Goal: Use online tool/utility: Utilize a website feature to perform a specific function

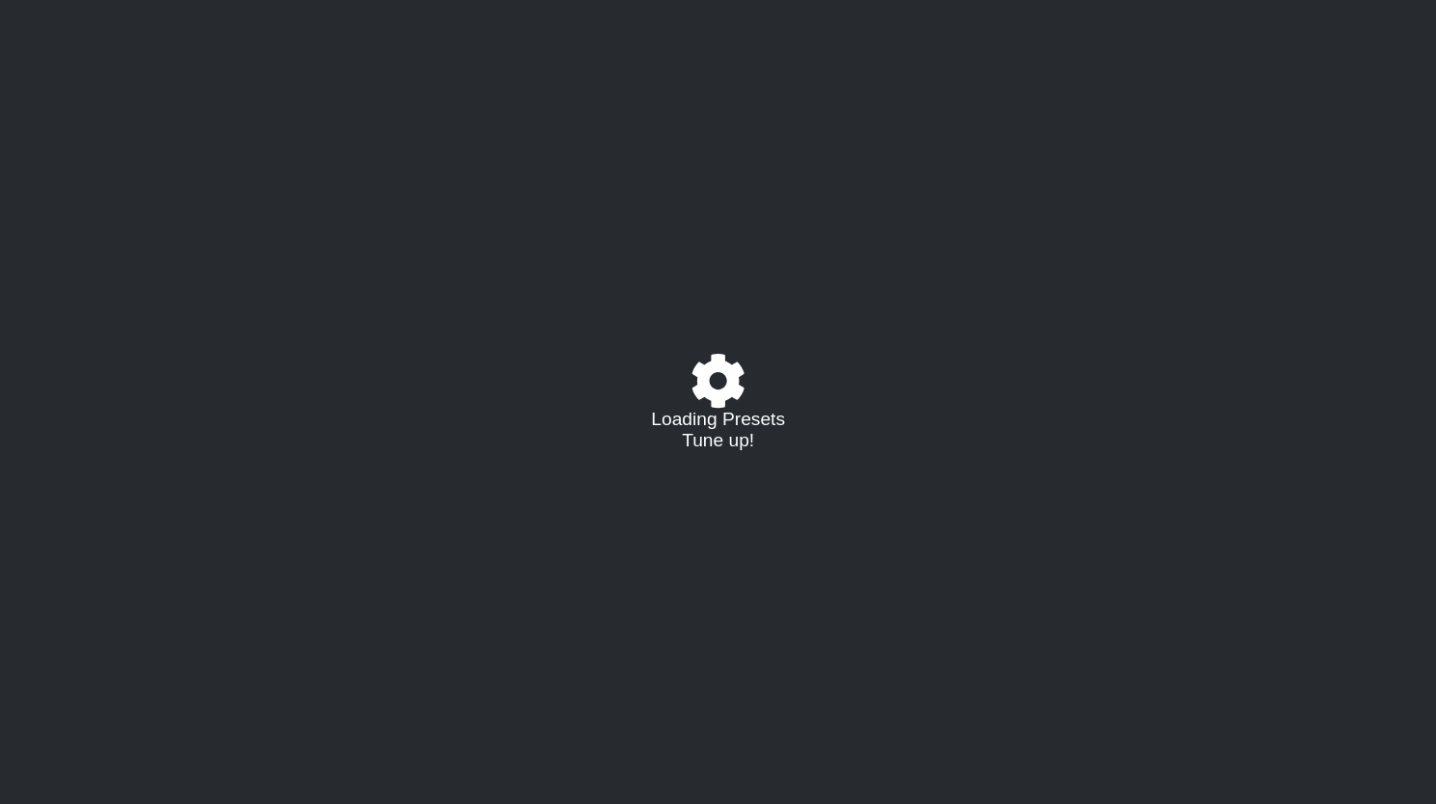
select select "/023927597434"
select select "Eb"
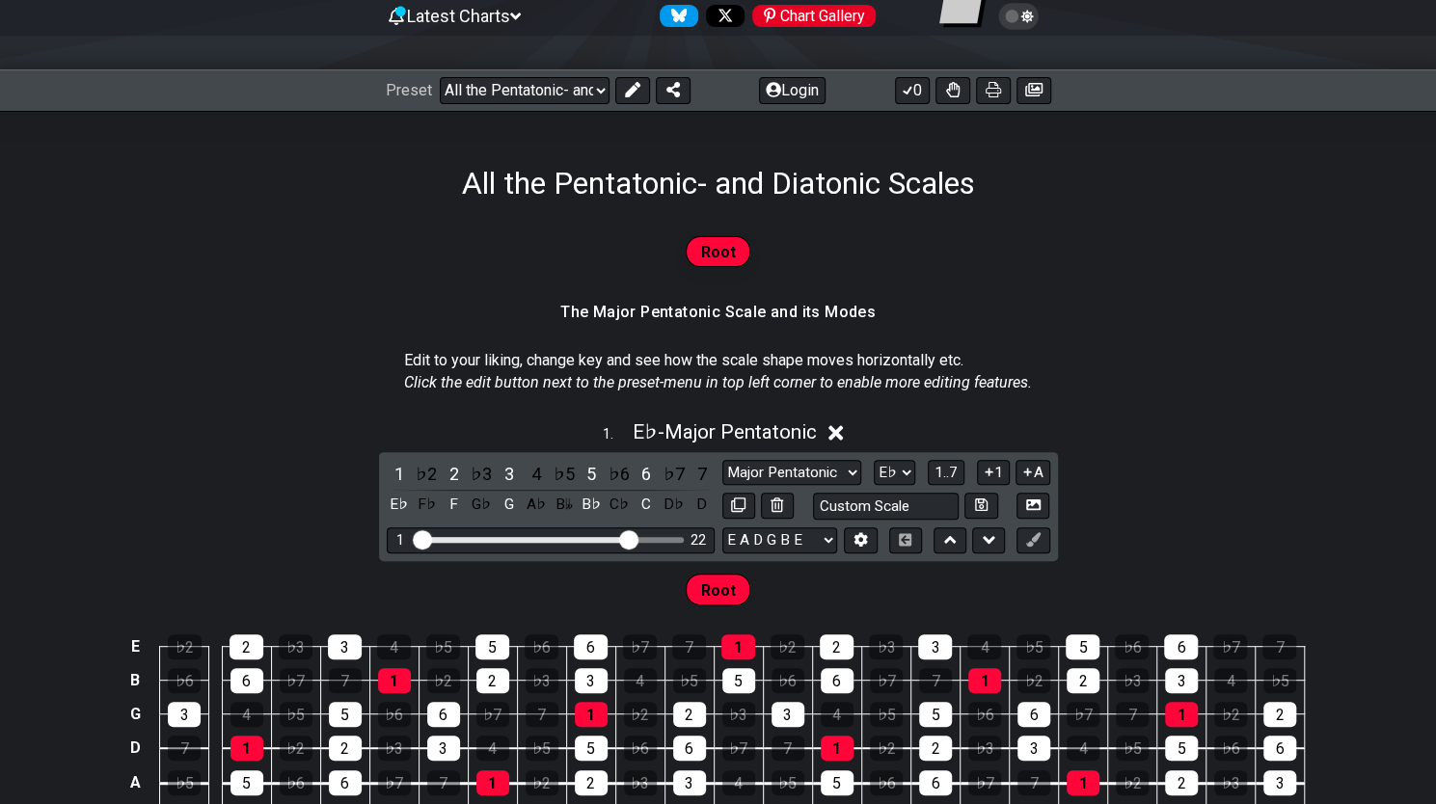
scroll to position [216, 0]
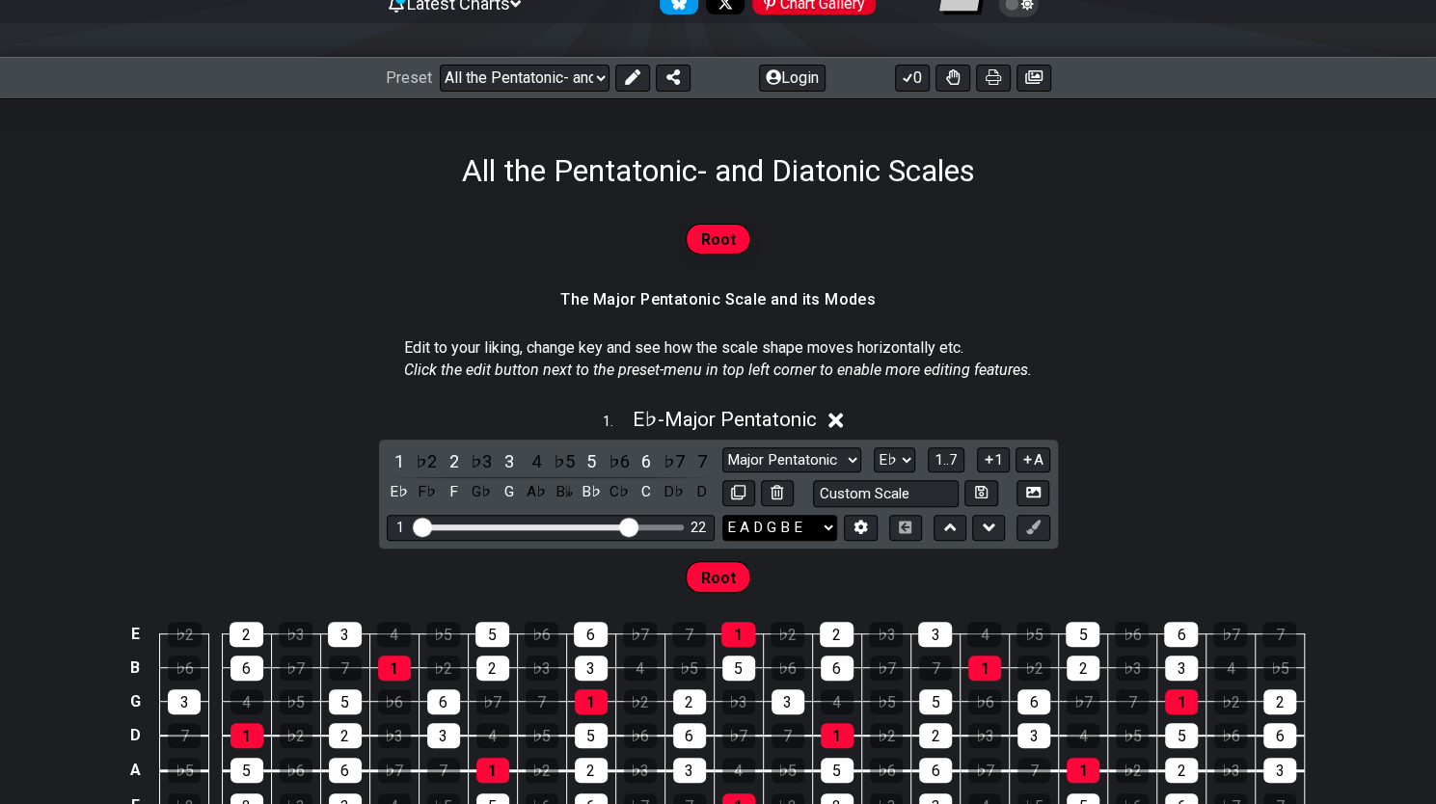
click at [827, 518] on select "E A D G B E E A D G B E E A D G B E B E A D F♯ B A D G C E A D A D G B E E♭ A♭ …" at bounding box center [779, 528] width 115 height 26
select select "D A D F# A D"
click at [722, 515] on select "E A D G B E E A D G B E E A D G B E B E A D F♯ B A D G C E A D A D G B E E♭ A♭ …" at bounding box center [779, 528] width 115 height 26
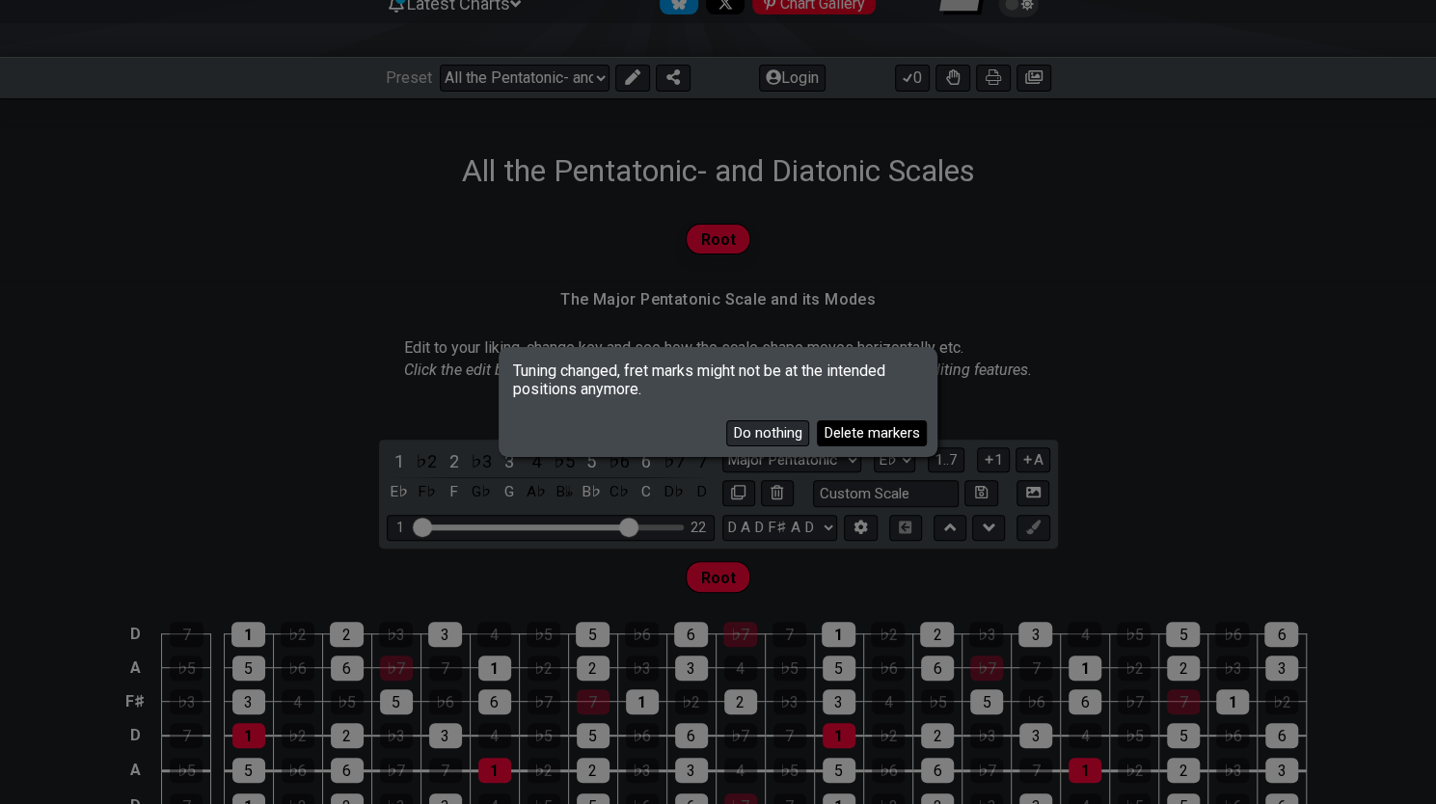
click at [832, 431] on button "Delete markers" at bounding box center [872, 433] width 110 height 26
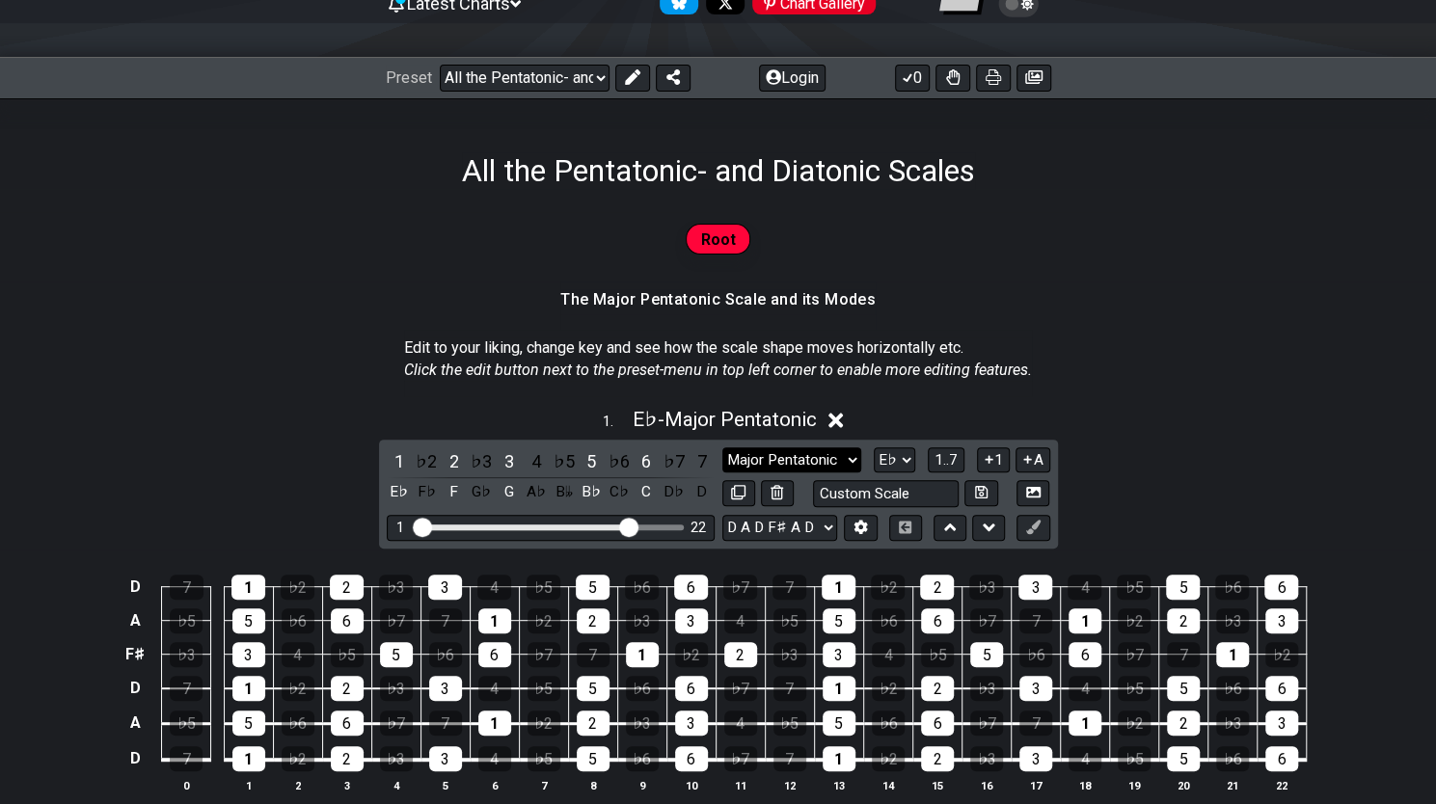
click at [825, 454] on select "Major Pentatonic Root Minor Pentatonic Major Pentatonic Minor Blues Major Blues…" at bounding box center [791, 460] width 139 height 26
select select "Minor Pentatonic"
click at [722, 447] on select "Major Pentatonic Root Minor Pentatonic Major Pentatonic Minor Blues Major Blues…" at bounding box center [791, 460] width 139 height 26
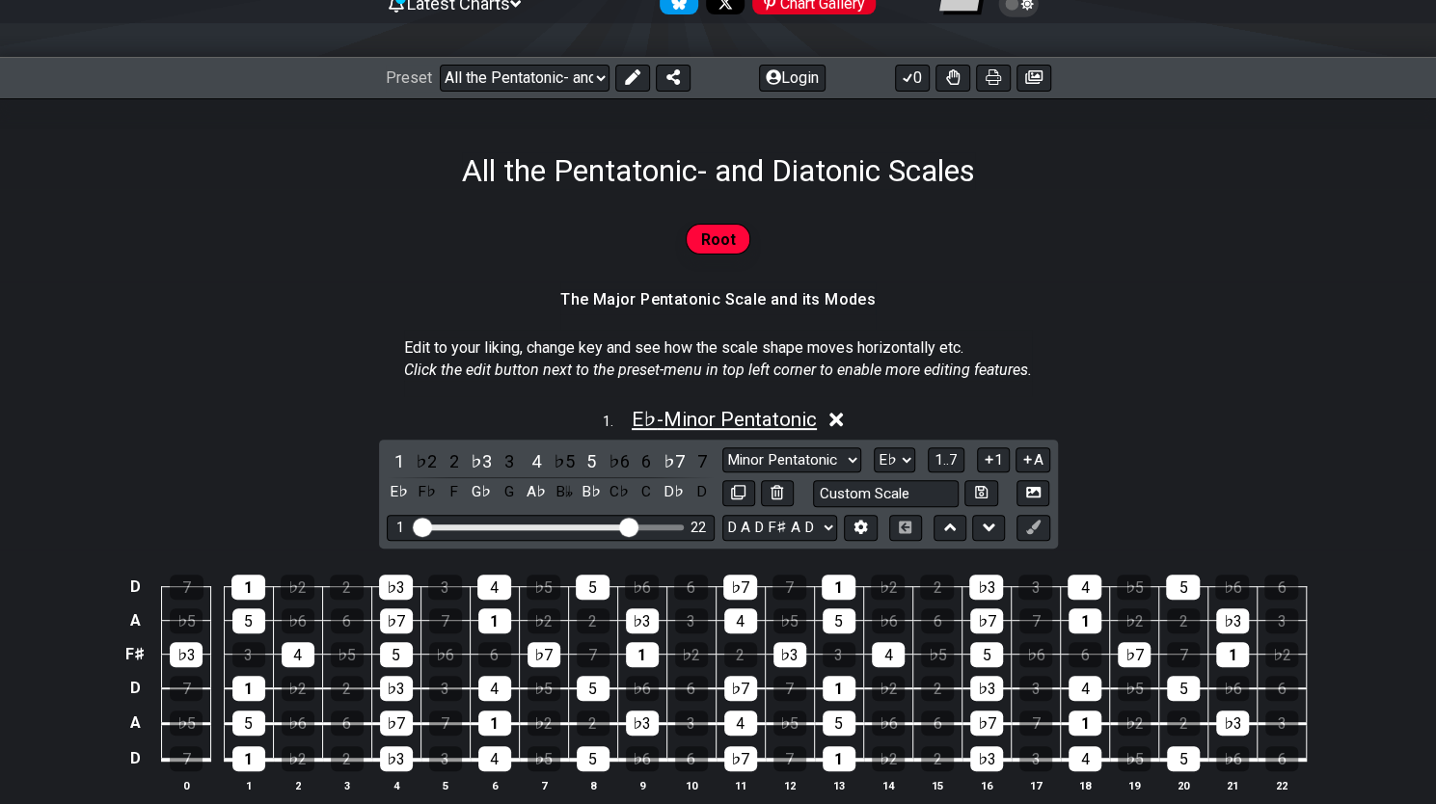
click at [744, 421] on span "E♭ - Minor Pentatonic" at bounding box center [723, 419] width 185 height 23
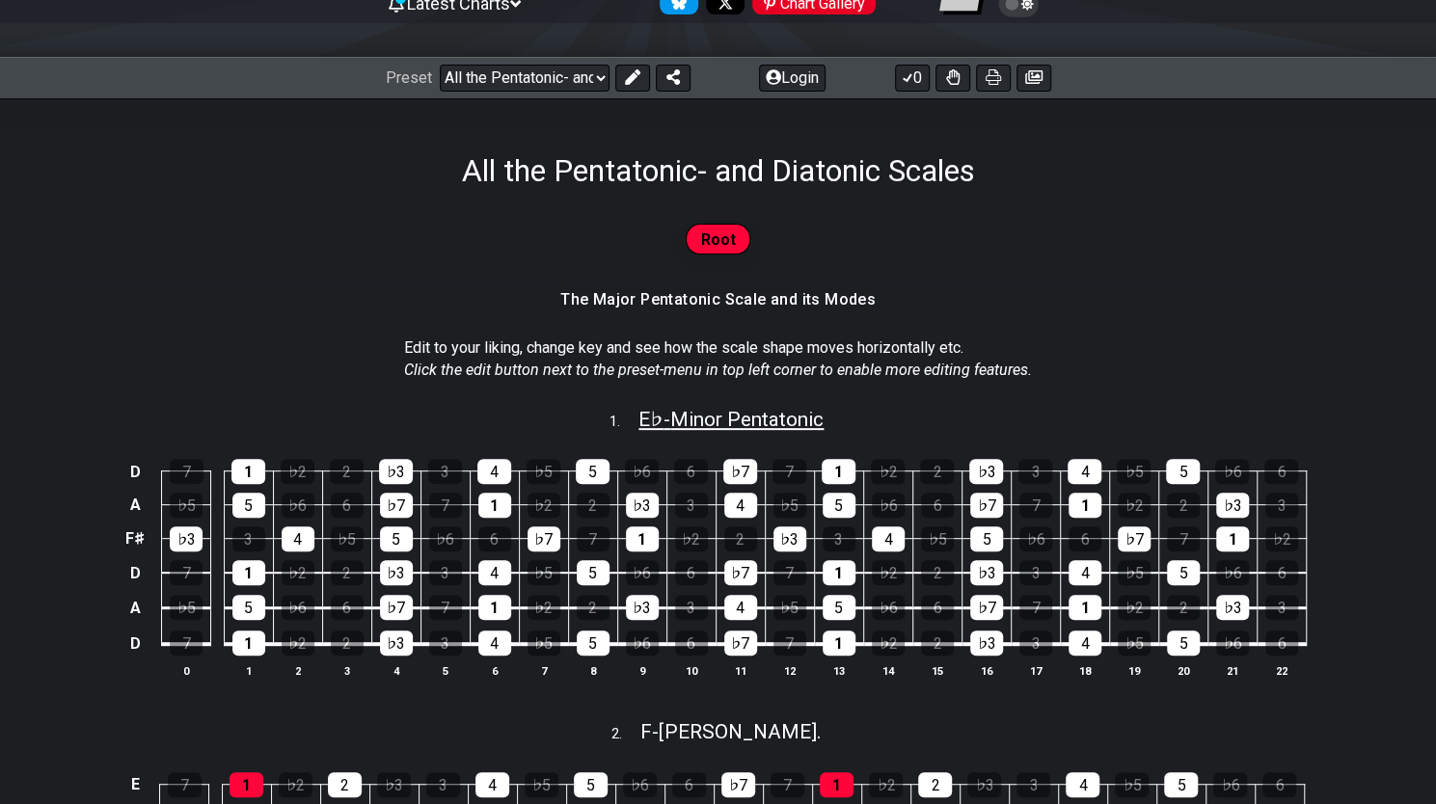
click at [744, 421] on span "E♭ - Minor Pentatonic" at bounding box center [730, 419] width 185 height 23
select select "Minor Pentatonic"
select select "Eb"
select select "D A D F# A D"
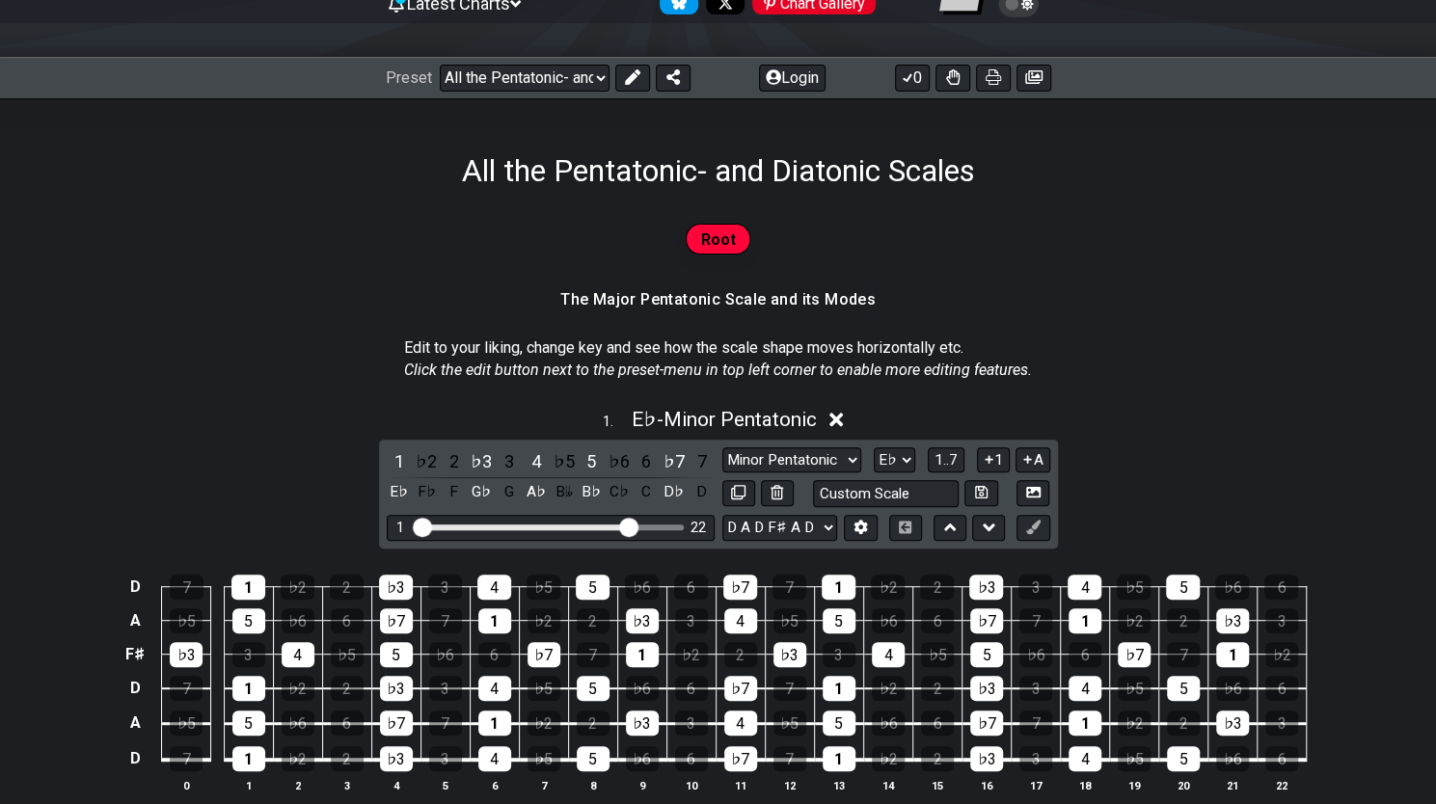
click at [831, 424] on div "1 . E♭ - Minor Pentatonic" at bounding box center [718, 414] width 1436 height 37
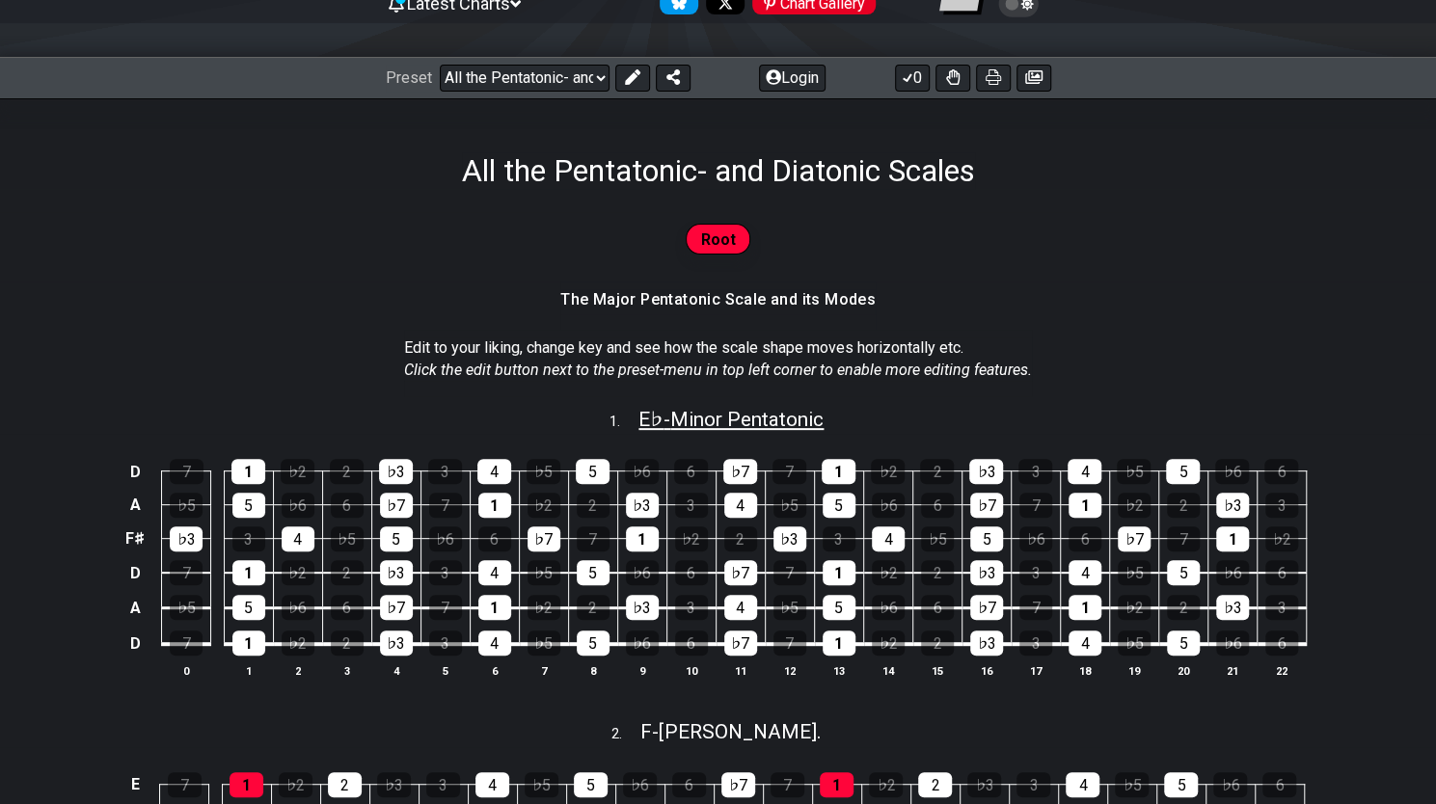
click at [775, 417] on span "E♭ - Minor Pentatonic" at bounding box center [730, 419] width 185 height 23
select select "Minor Pentatonic"
select select "Eb"
select select "D A D F# A D"
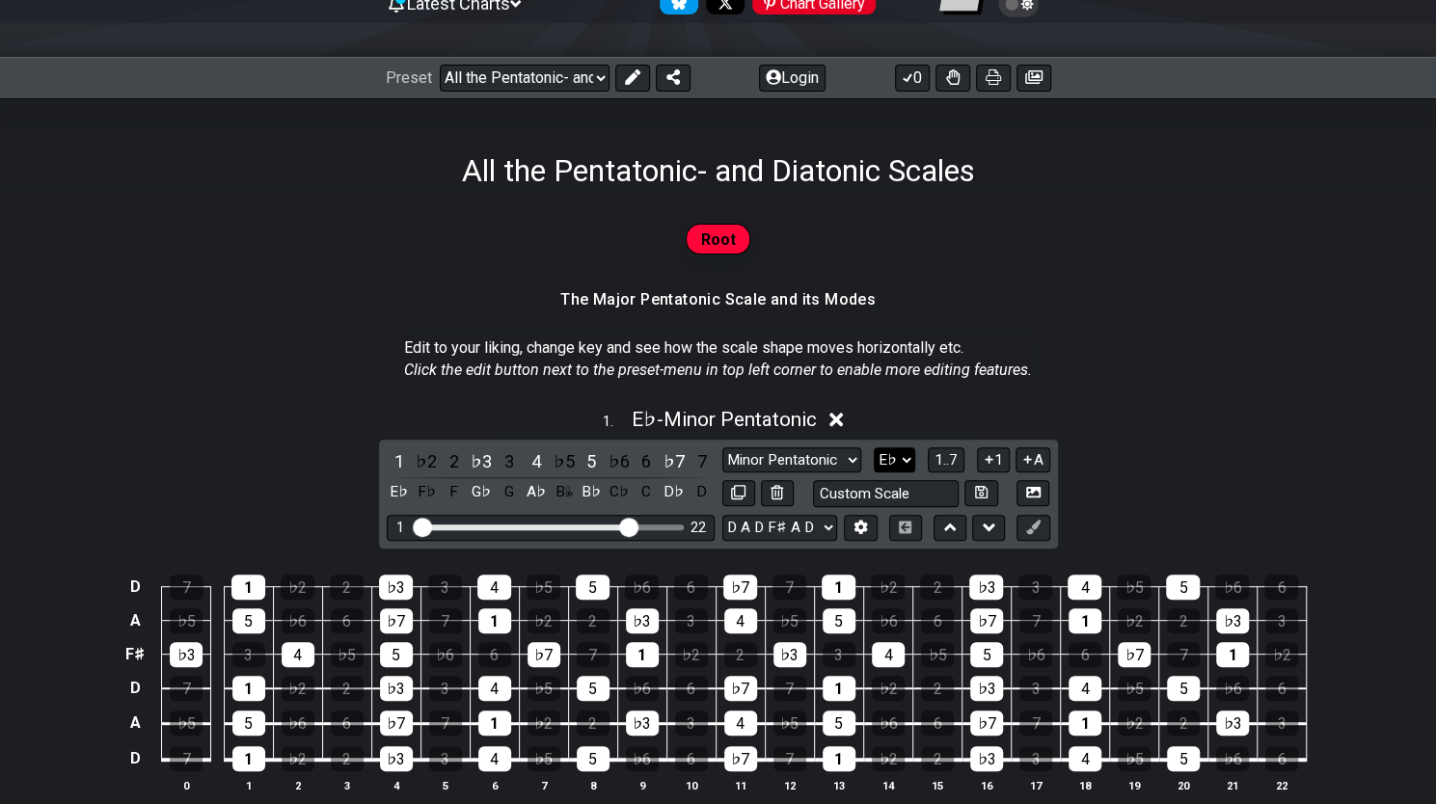
click at [899, 462] on select "A♭ A A♯ B♭ B C C♯ D♭ D D♯ E♭ E F F♯ G♭ G G♯" at bounding box center [893, 460] width 41 height 26
click at [873, 447] on select "A♭ A A♯ B♭ B C C♯ D♭ D D♯ E♭ E F F♯ G♭ G G♯" at bounding box center [893, 460] width 41 height 26
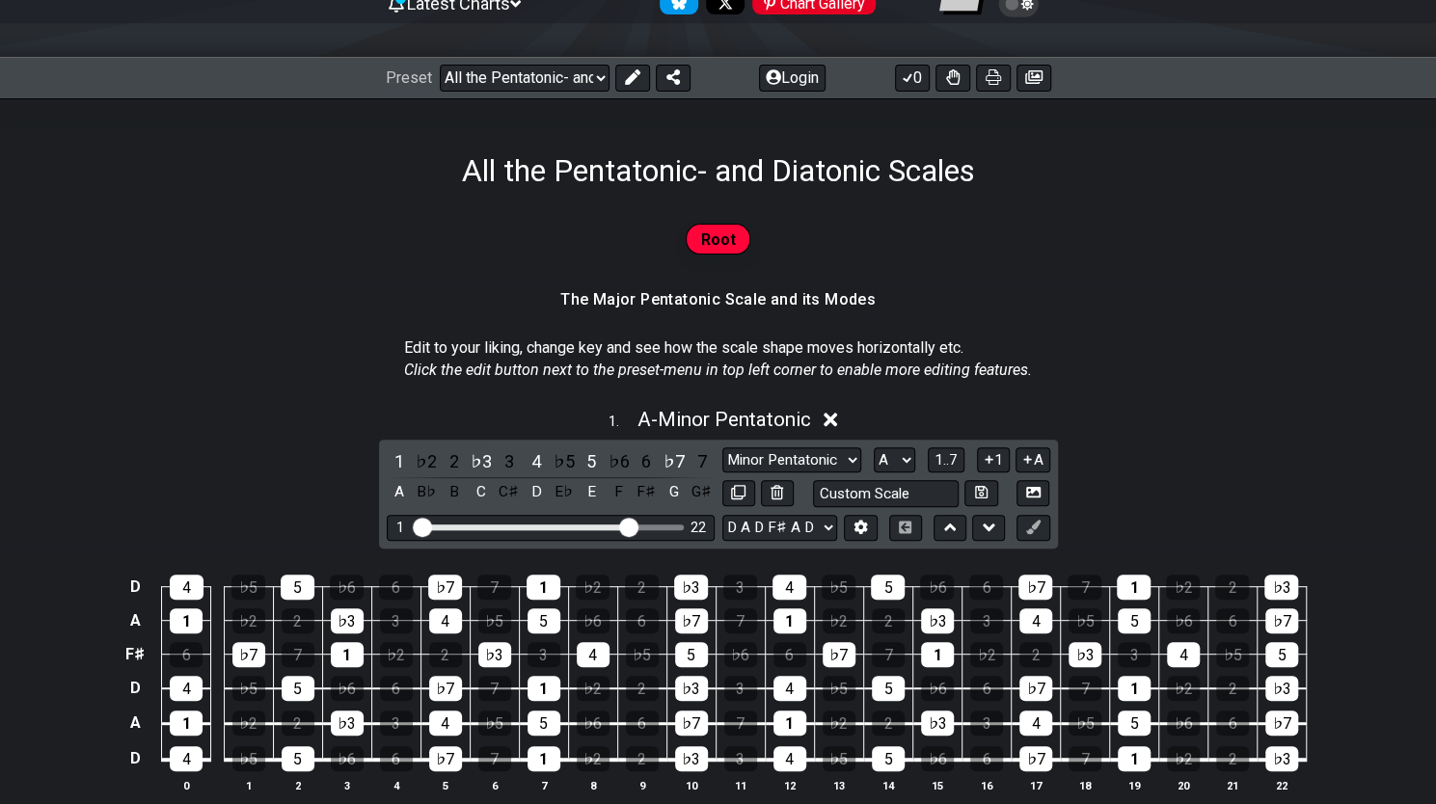
click at [542, 183] on h1 "All the Pentatonic- and Diatonic Scales" at bounding box center [718, 170] width 513 height 37
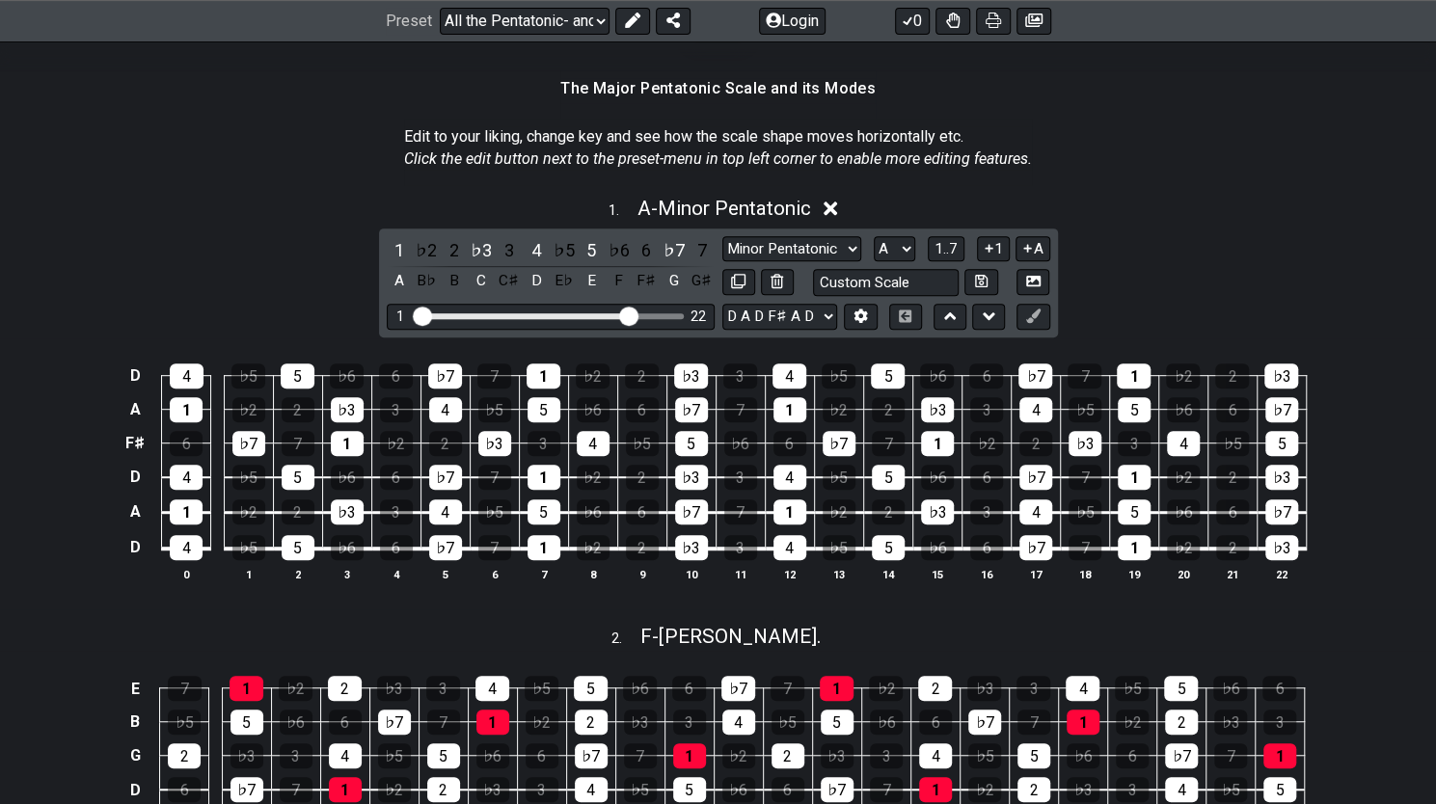
scroll to position [428, 0]
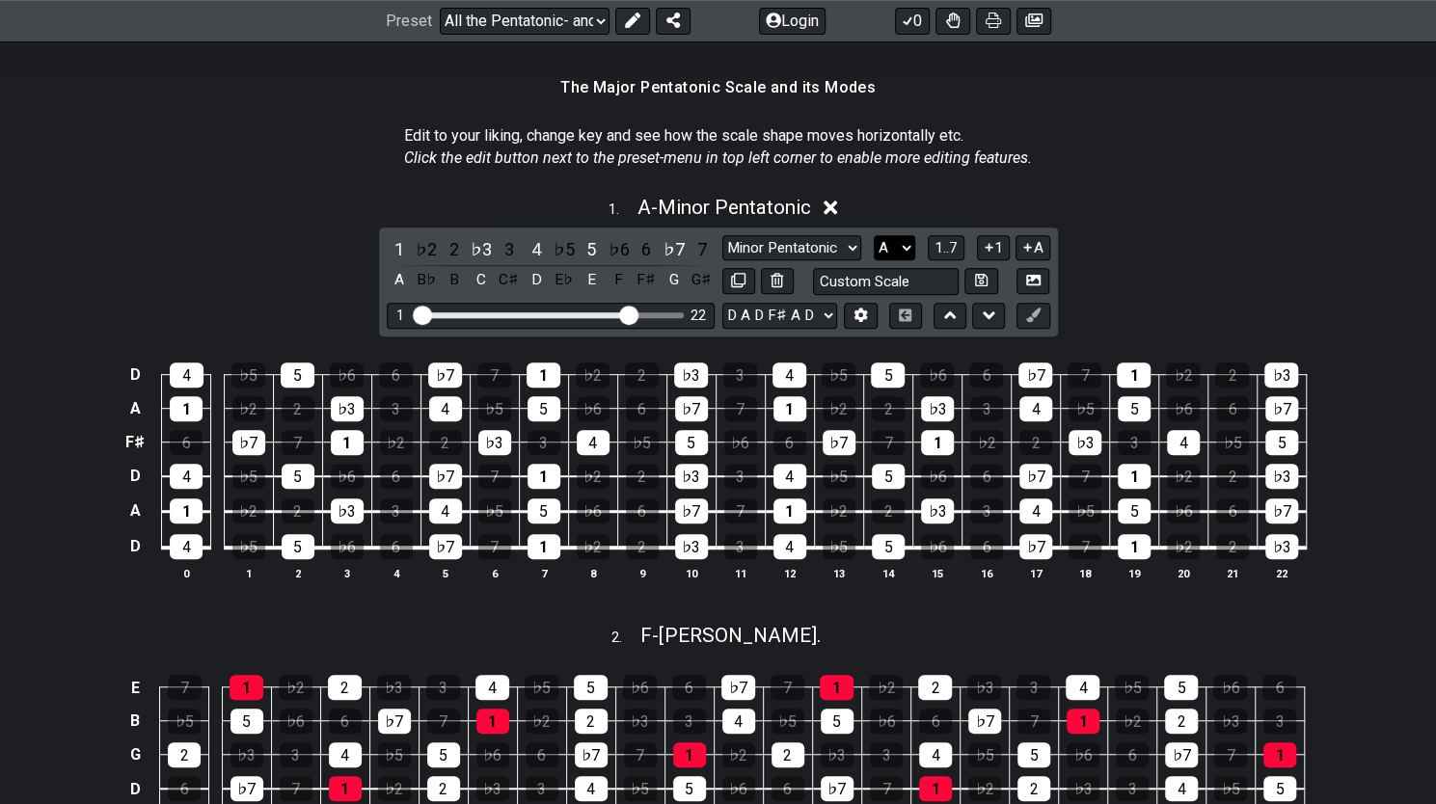
click at [904, 250] on select "A♭ A A♯ B♭ B C C♯ D♭ D D♯ E♭ E F F♯ G♭ G G♯" at bounding box center [893, 248] width 41 height 26
select select "E"
click at [873, 235] on select "A♭ A A♯ B♭ B C C♯ D♭ D D♯ E♭ E F F♯ G♭ G G♯" at bounding box center [893, 248] width 41 height 26
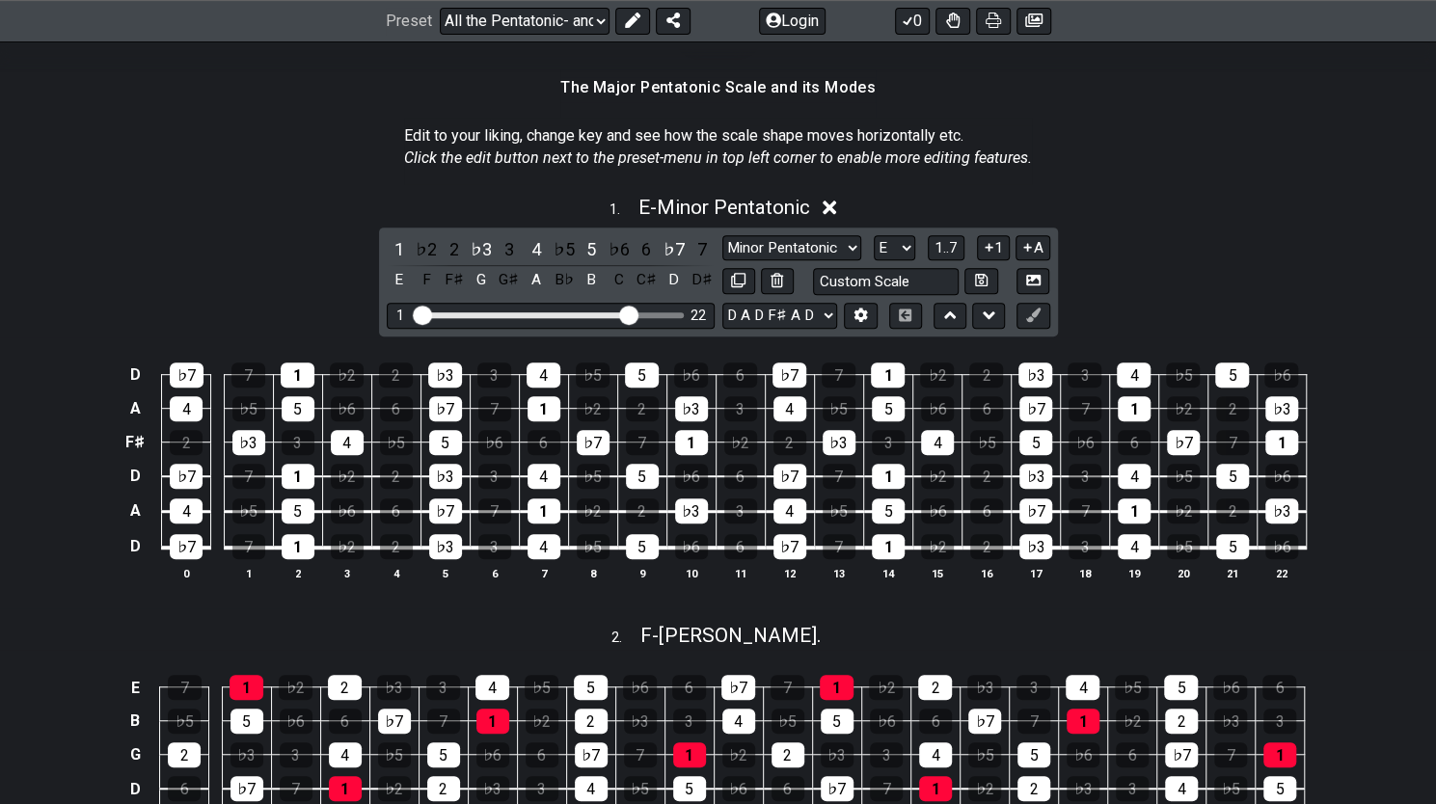
click at [1214, 233] on div "1 . E - Minor Pentatonic 1 ♭2 2 ♭3 3 4 ♭5 5 ♭6 6 ♭7 7 E F F♯ G G♯ A B♭ B C C♯ D…" at bounding box center [718, 396] width 1436 height 424
